Goal: Task Accomplishment & Management: Manage account settings

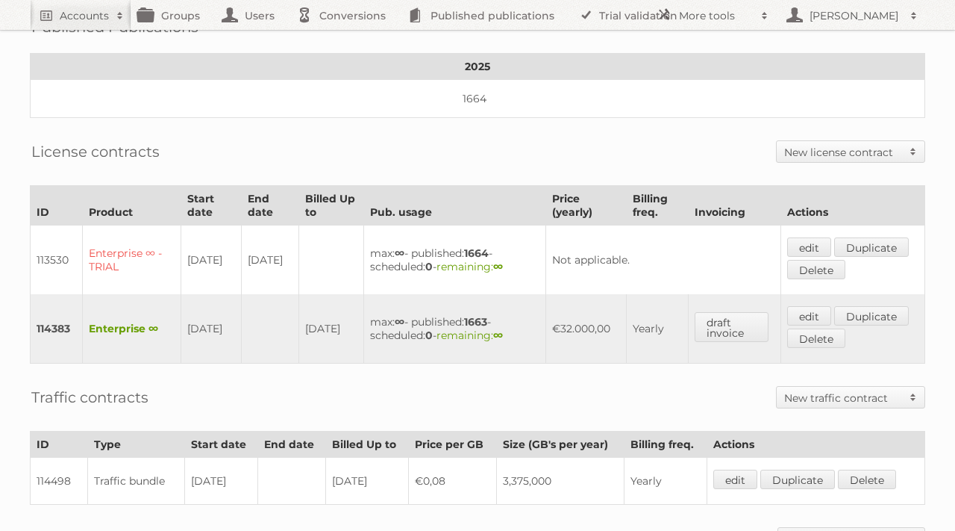
scroll to position [315, 0]
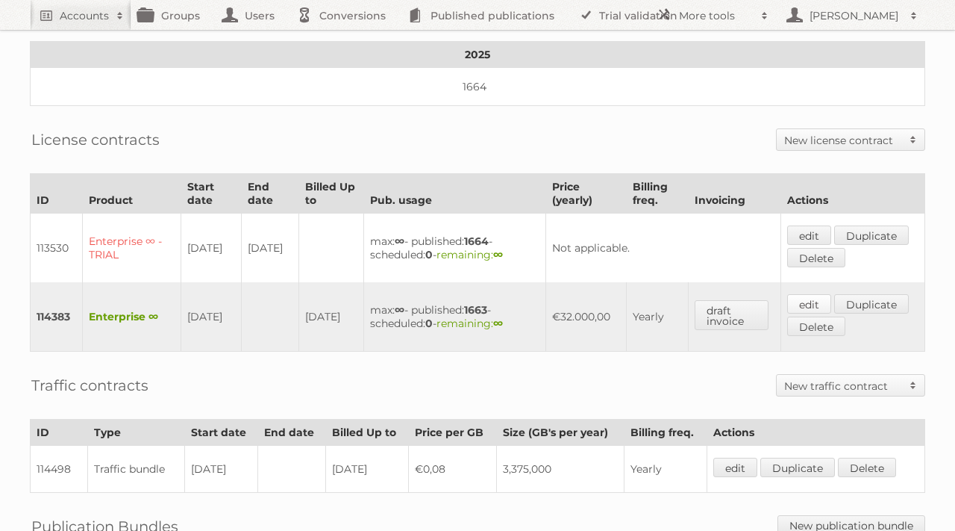
click at [804, 294] on link "edit" at bounding box center [809, 303] width 44 height 19
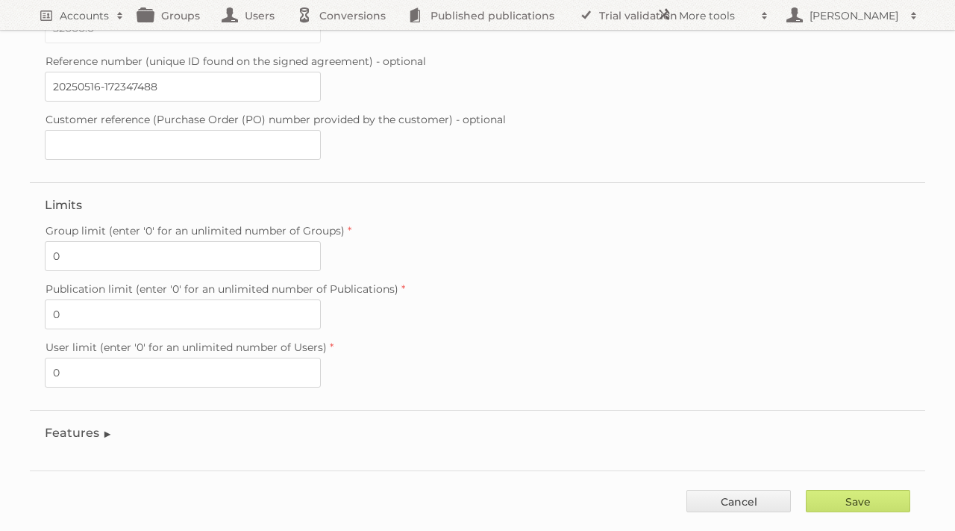
scroll to position [423, 0]
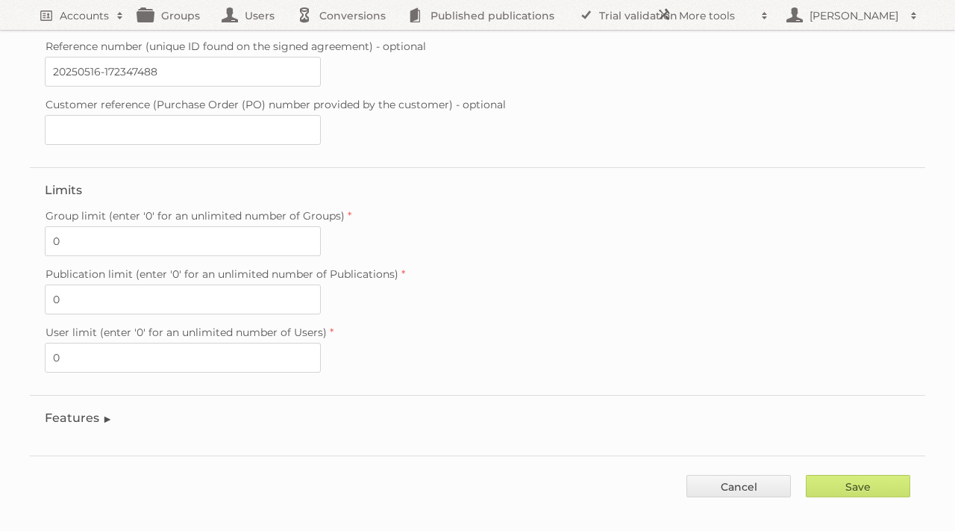
click at [107, 410] on legend "Features" at bounding box center [79, 417] width 68 height 14
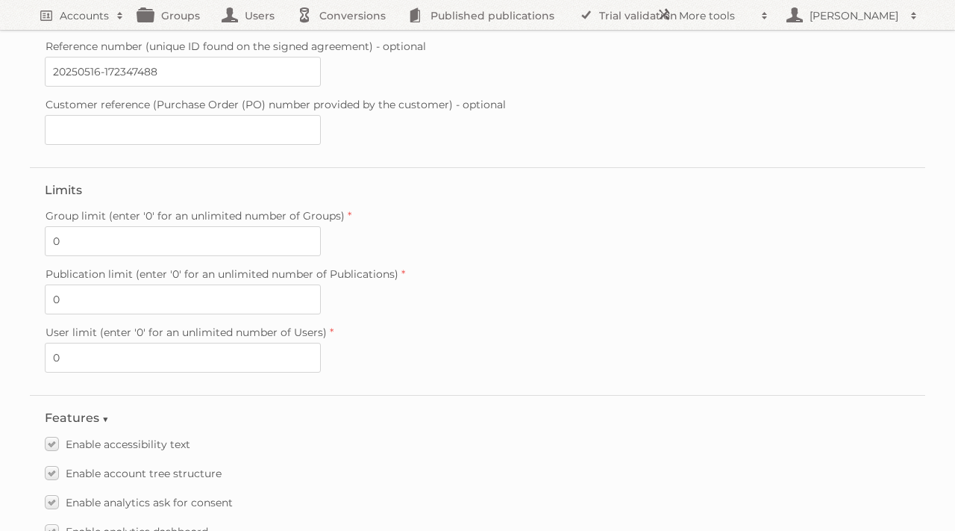
scroll to position [2101, 0]
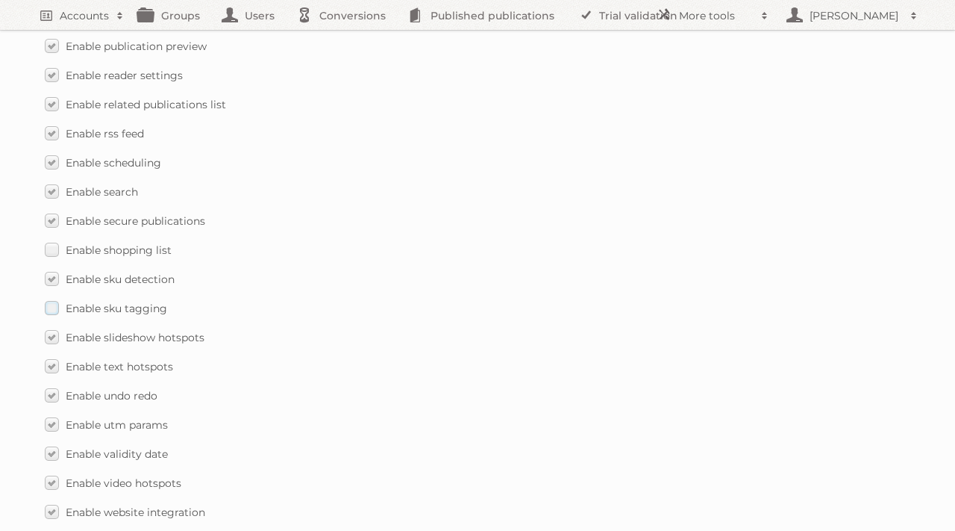
click at [49, 297] on label "Enable sku tagging" at bounding box center [106, 308] width 122 height 22
click at [0, 0] on input "Enable sku tagging" at bounding box center [0, 0] width 0 height 0
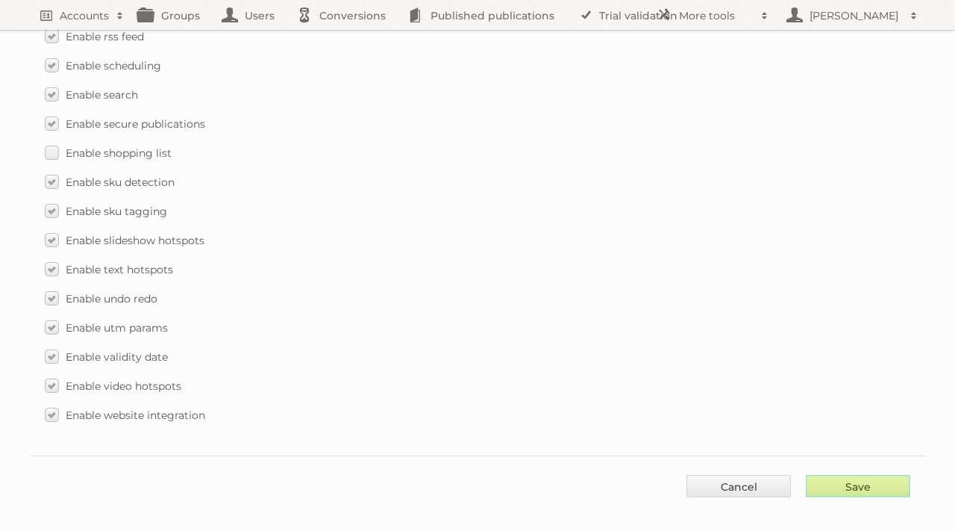
click at [848, 475] on input "Save" at bounding box center [858, 486] width 104 height 22
type input "..."
